Goal: Task Accomplishment & Management: Complete application form

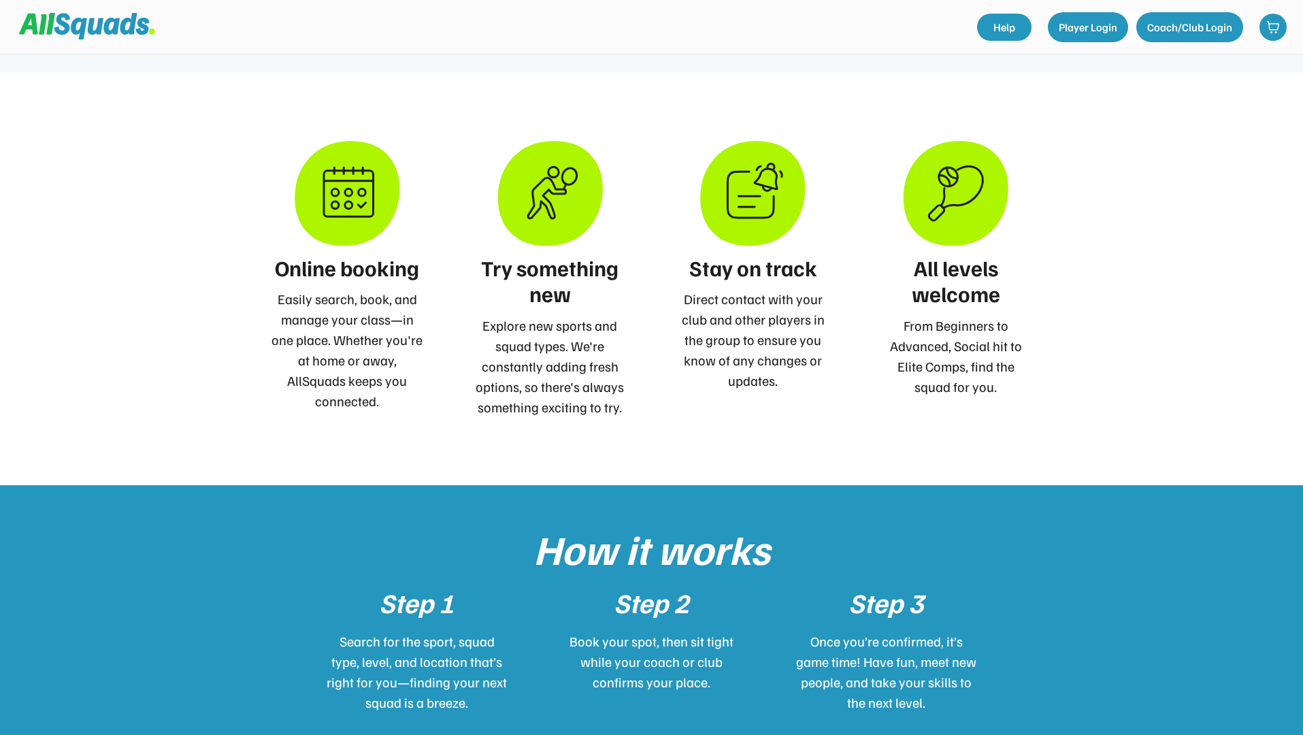
scroll to position [550, 0]
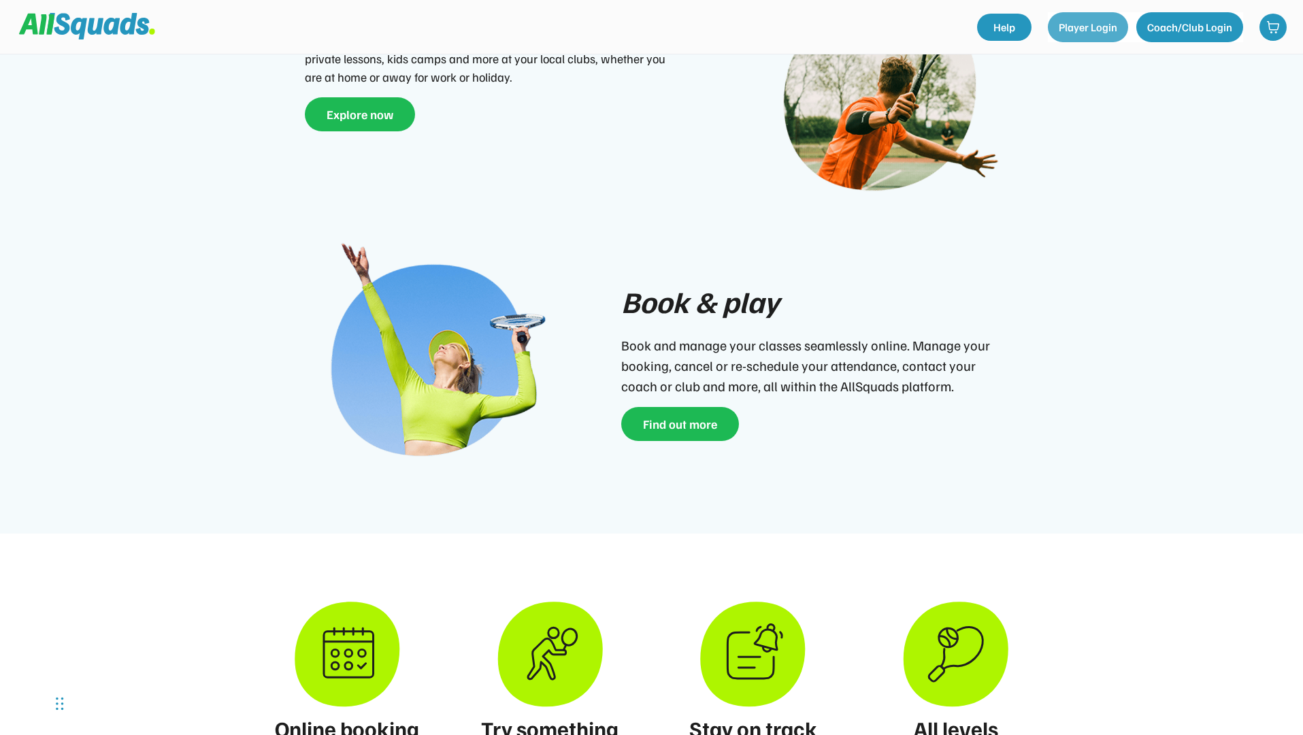
click at [1072, 38] on button "Player Login" at bounding box center [1088, 27] width 80 height 30
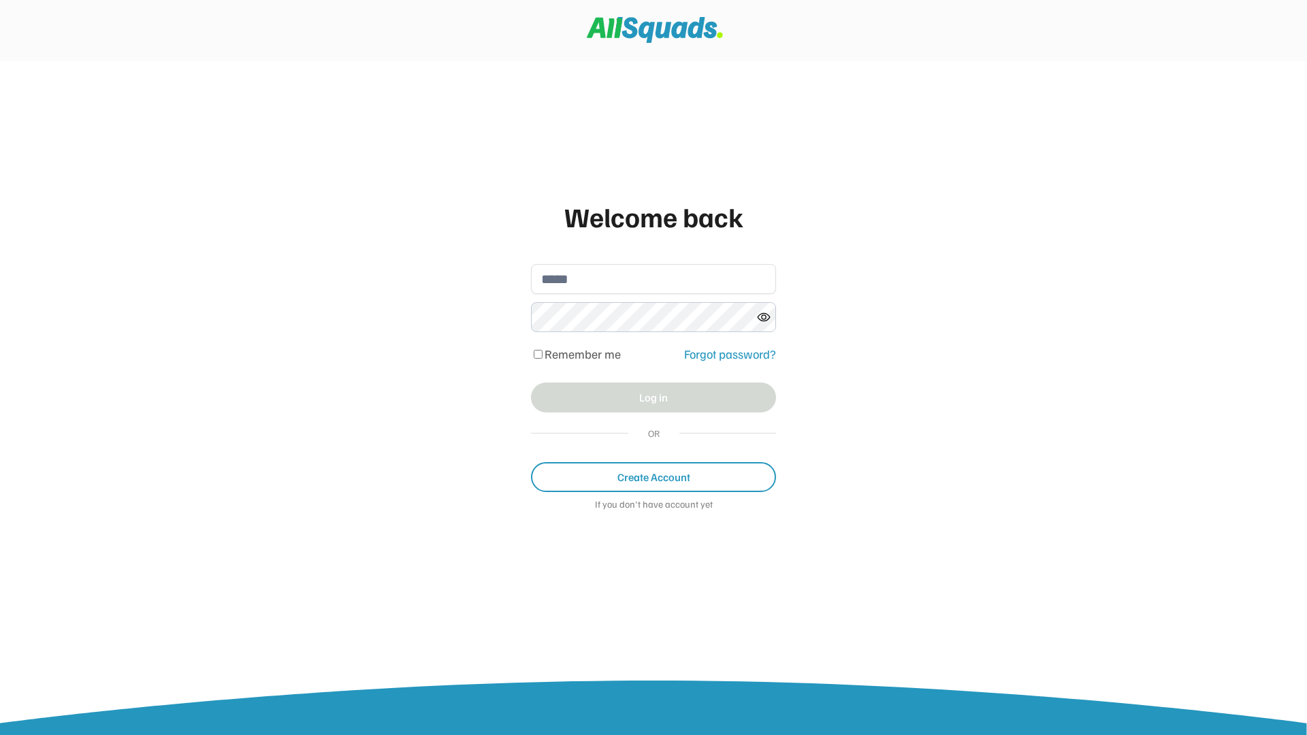
click at [674, 504] on div "If you don't have account yet" at bounding box center [653, 506] width 245 height 14
click at [700, 508] on div "If you don't have account yet" at bounding box center [653, 506] width 245 height 14
click at [624, 510] on div "If you don't have account yet" at bounding box center [653, 506] width 245 height 14
click at [611, 508] on div "If you don't have account yet" at bounding box center [653, 506] width 245 height 14
click at [668, 474] on button "Create Account" at bounding box center [653, 477] width 245 height 30
